Goal: Task Accomplishment & Management: Use online tool/utility

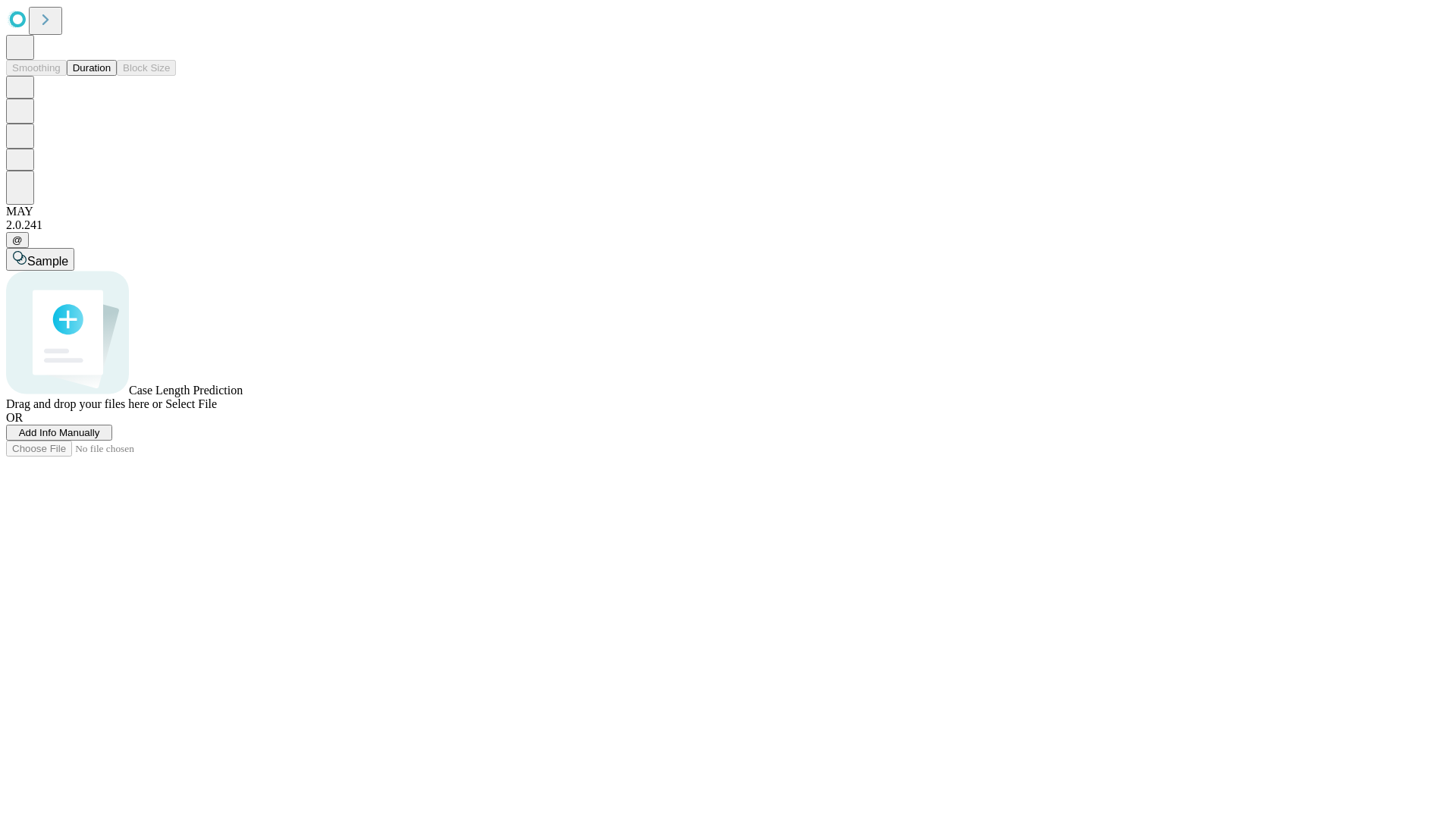
click at [111, 76] on button "Duration" at bounding box center [92, 68] width 50 height 16
click at [100, 439] on span "Add Info Manually" at bounding box center [60, 432] width 82 height 11
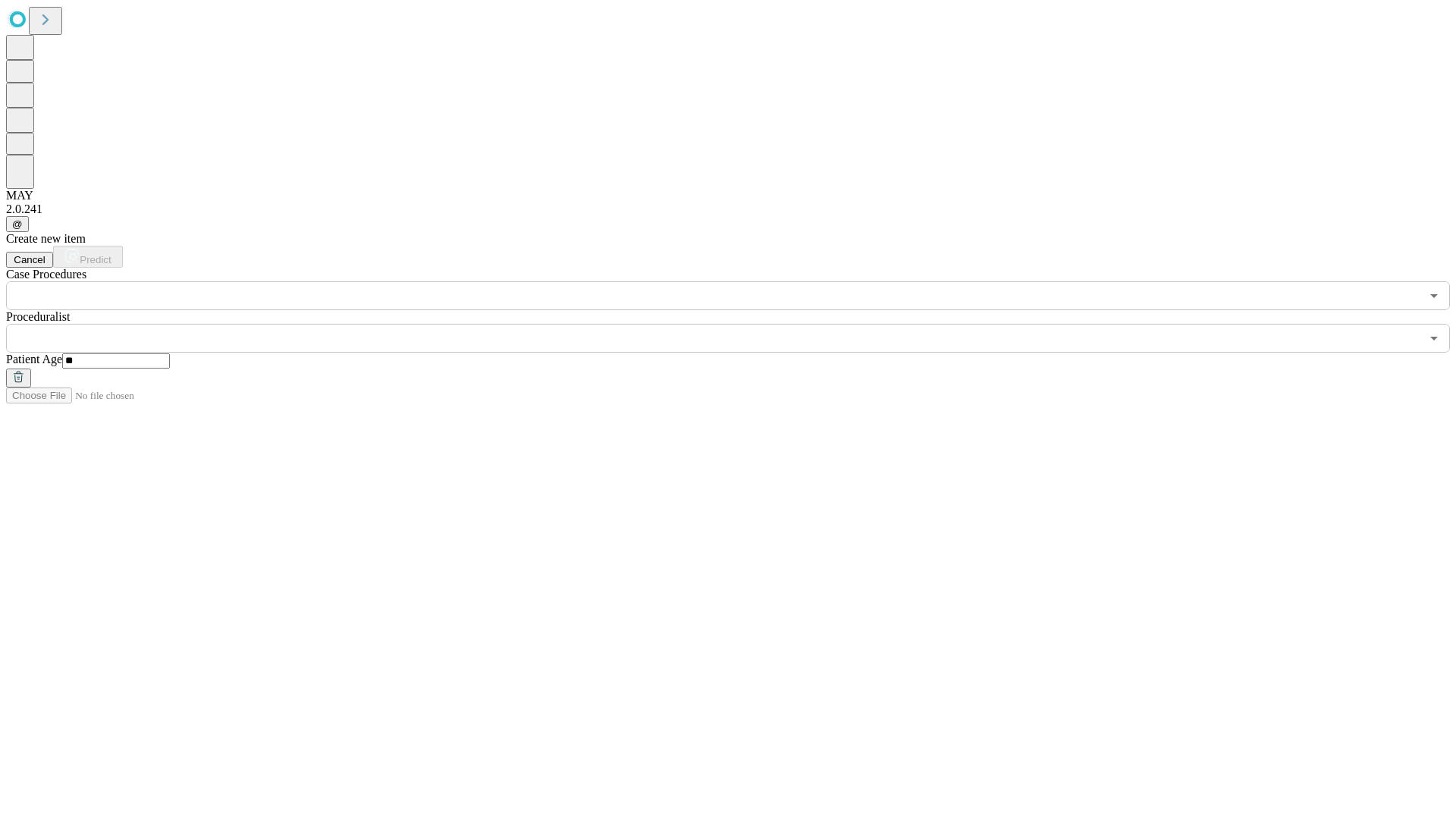
type input "**"
click at [738, 324] on input "text" at bounding box center [714, 338] width 1414 height 29
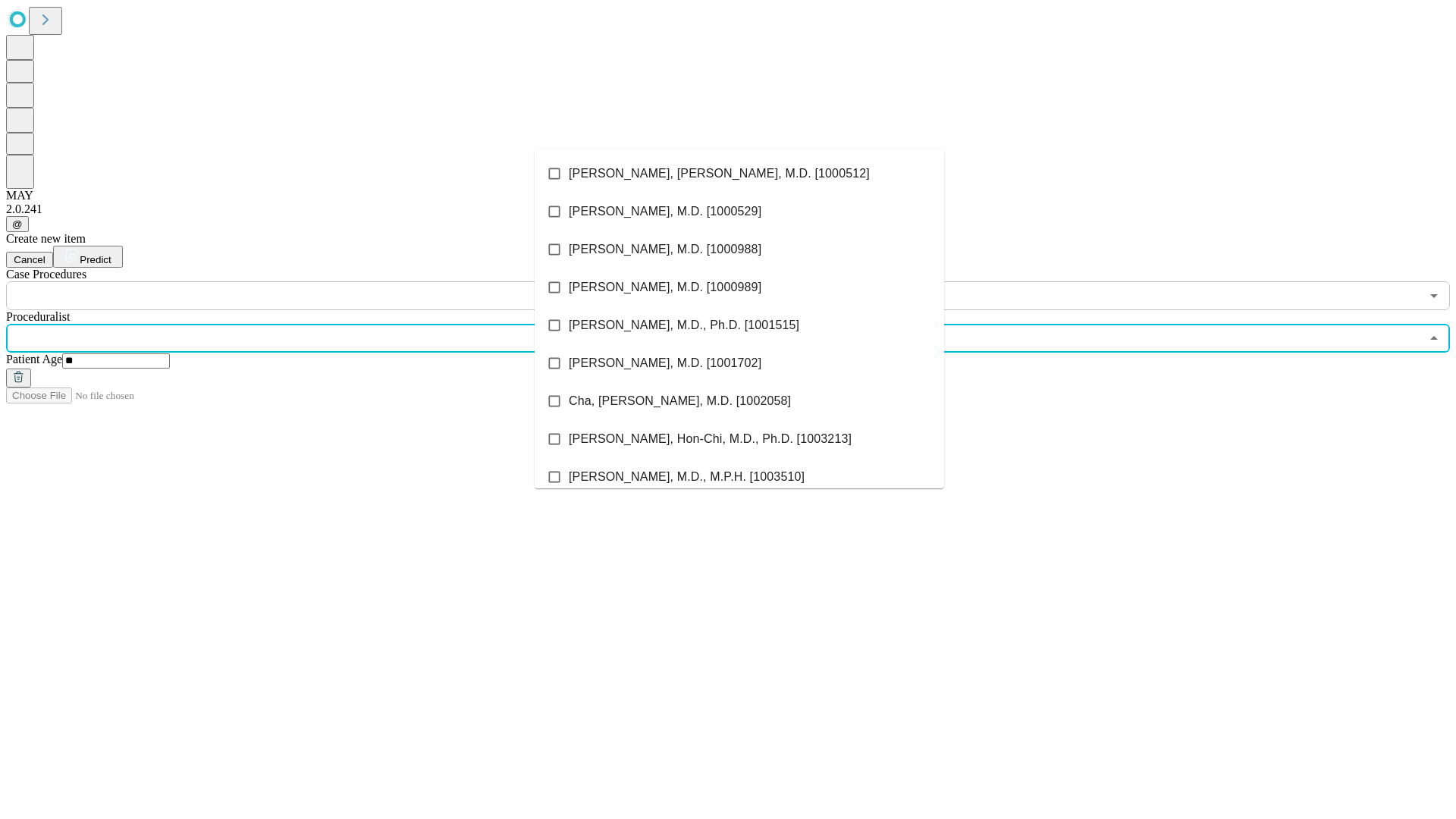
click at [739, 173] on li "[PERSON_NAME], [PERSON_NAME], M.D. [1000512]" at bounding box center [739, 173] width 409 height 38
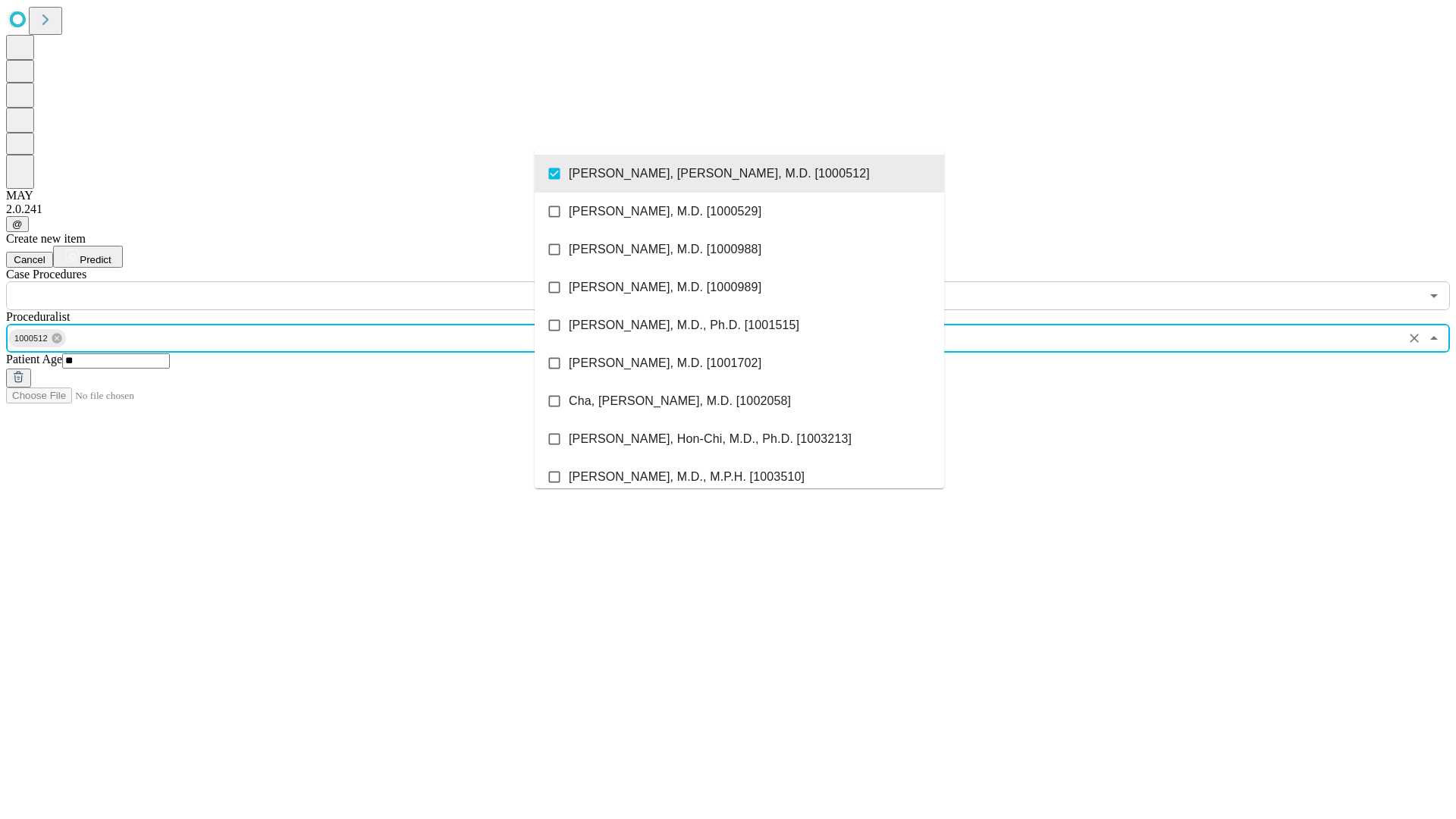
click at [319, 281] on input "text" at bounding box center [714, 296] width 1414 height 29
